Goal: Information Seeking & Learning: Learn about a topic

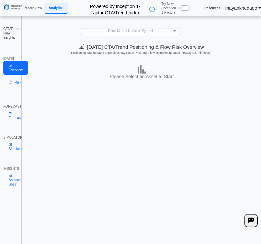
click at [12, 36] on h2 "CTA/Trend Flow Insights" at bounding box center [10, 33] width 15 height 13
click at [174, 30] on span at bounding box center [174, 31] width 3 height 2
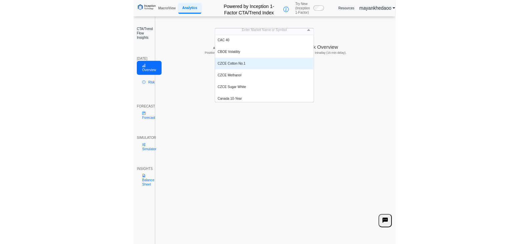
scroll to position [133, 0]
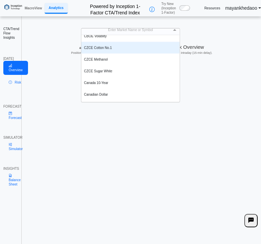
click at [120, 49] on div "CZCE Cotton No.1" at bounding box center [130, 48] width 98 height 12
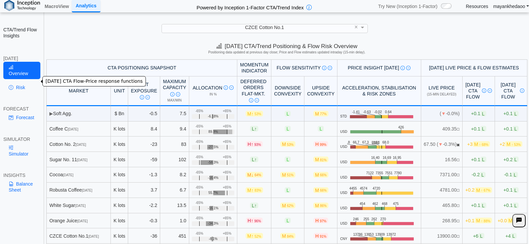
click at [25, 82] on link "Risk" at bounding box center [21, 87] width 37 height 11
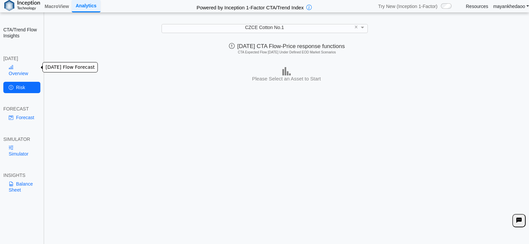
click at [31, 66] on link "Overview" at bounding box center [21, 70] width 37 height 17
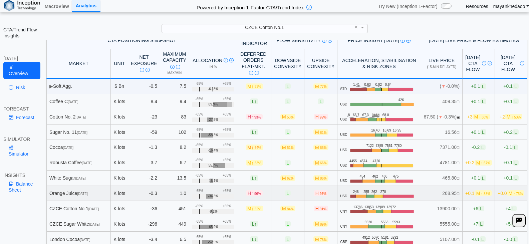
scroll to position [33, 0]
drag, startPoint x: 305, startPoint y: 113, endPoint x: 316, endPoint y: 112, distance: 10.4
click at [266, 114] on span "H 99%" at bounding box center [321, 117] width 14 height 6
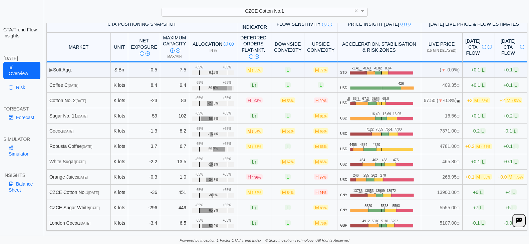
scroll to position [0, 4]
click at [18, 82] on link "Risk" at bounding box center [21, 87] width 37 height 11
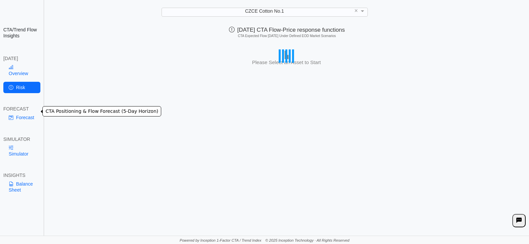
click at [23, 112] on link "Forecast" at bounding box center [21, 117] width 37 height 11
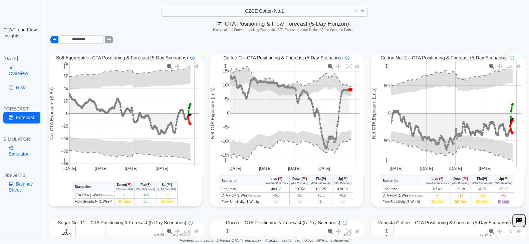
drag, startPoint x: 498, startPoint y: 204, endPoint x: 513, endPoint y: 201, distance: 14.9
click at [266, 201] on td "H ↑ 98%" at bounding box center [503, 202] width 21 height 6
click at [27, 60] on div "[DATE]" at bounding box center [21, 58] width 37 height 6
click at [28, 68] on link "Overview" at bounding box center [21, 70] width 37 height 17
